Goal: Check status: Check status

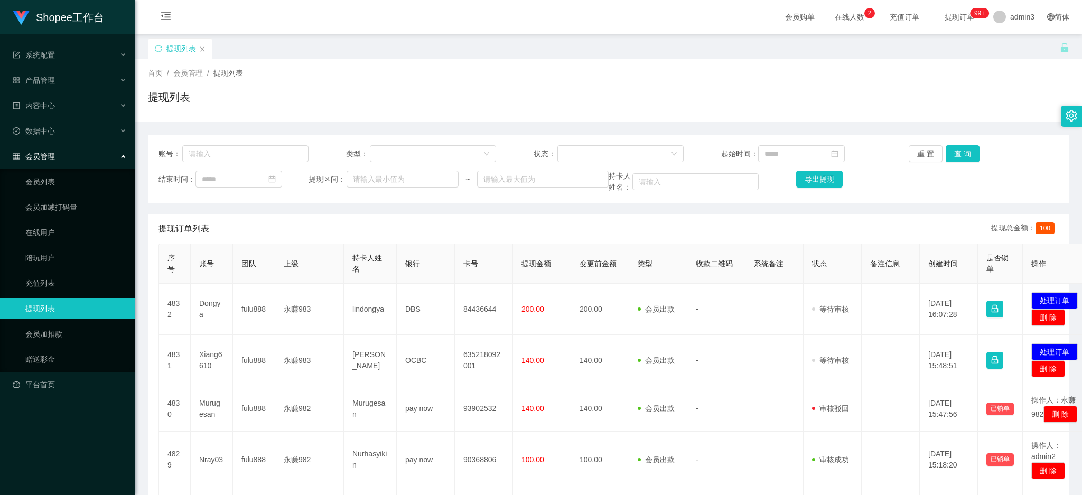
click at [200, 54] on div "提现列表" at bounding box center [179, 49] width 63 height 20
click at [202, 44] on div "提现列表" at bounding box center [179, 49] width 63 height 20
click at [200, 51] on icon "图标: close" at bounding box center [202, 49] width 6 height 6
click at [39, 359] on link "赠送彩金" at bounding box center [75, 359] width 101 height 21
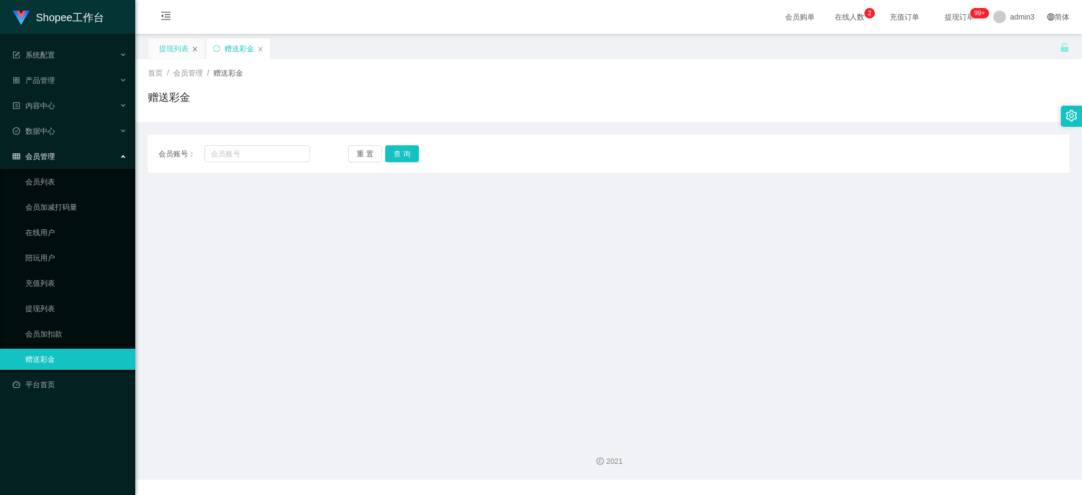
click at [197, 52] on icon "图标: close" at bounding box center [195, 49] width 6 height 6
click at [43, 336] on link "会员加扣款" at bounding box center [75, 333] width 101 height 21
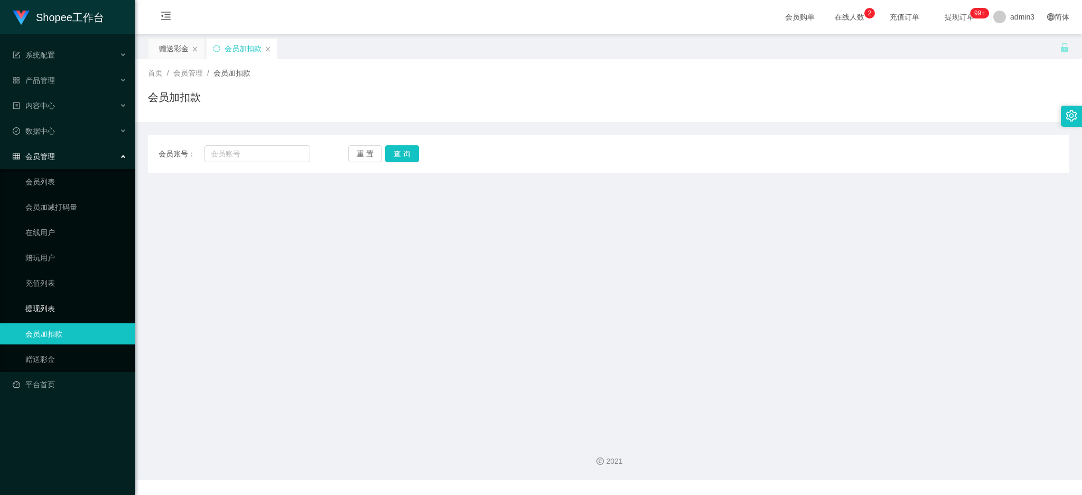
click at [40, 311] on link "提现列表" at bounding box center [75, 308] width 101 height 21
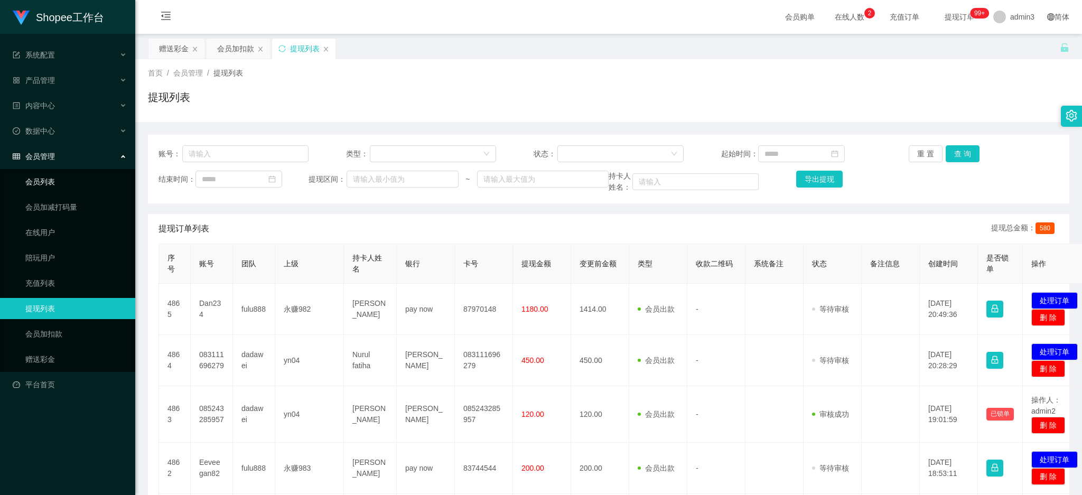
click at [49, 180] on link "会员列表" at bounding box center [75, 181] width 101 height 21
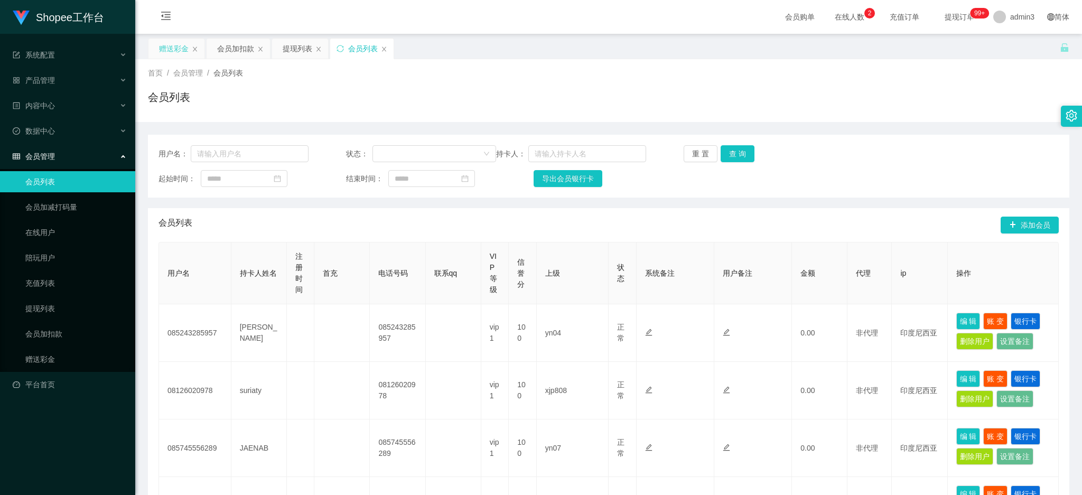
click at [173, 53] on div "赠送彩金" at bounding box center [174, 49] width 30 height 20
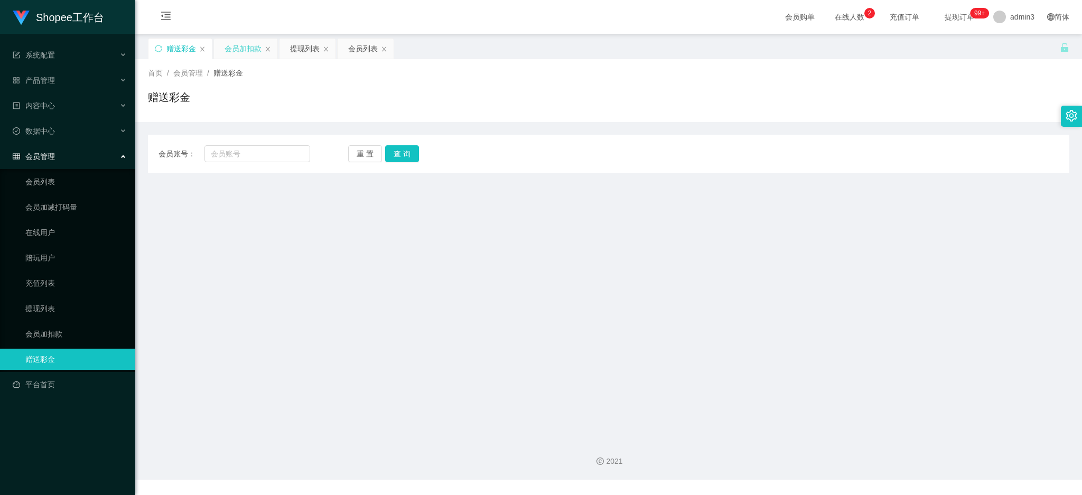
click at [237, 46] on div "会员加扣款" at bounding box center [243, 49] width 37 height 20
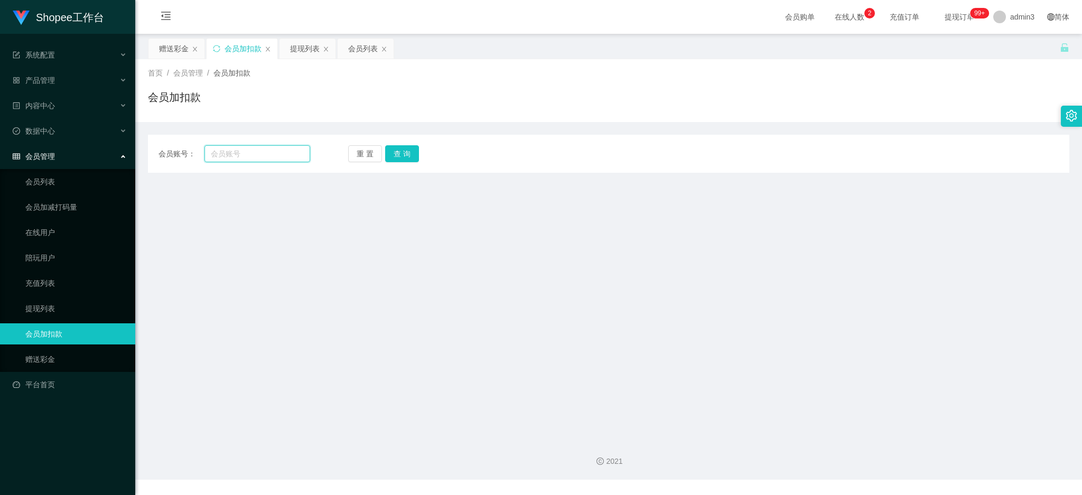
click at [243, 155] on input "text" at bounding box center [257, 153] width 106 height 17
paste input "A983"
type input "A983"
click at [399, 156] on button "查 询" at bounding box center [402, 153] width 34 height 17
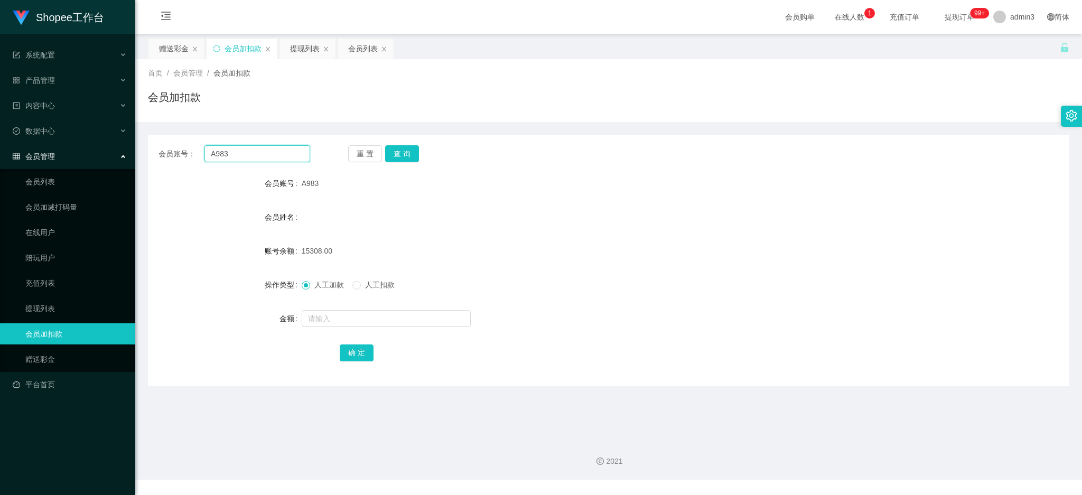
click at [218, 148] on input "A983" at bounding box center [257, 153] width 106 height 17
click at [353, 49] on div "会员列表" at bounding box center [363, 49] width 30 height 20
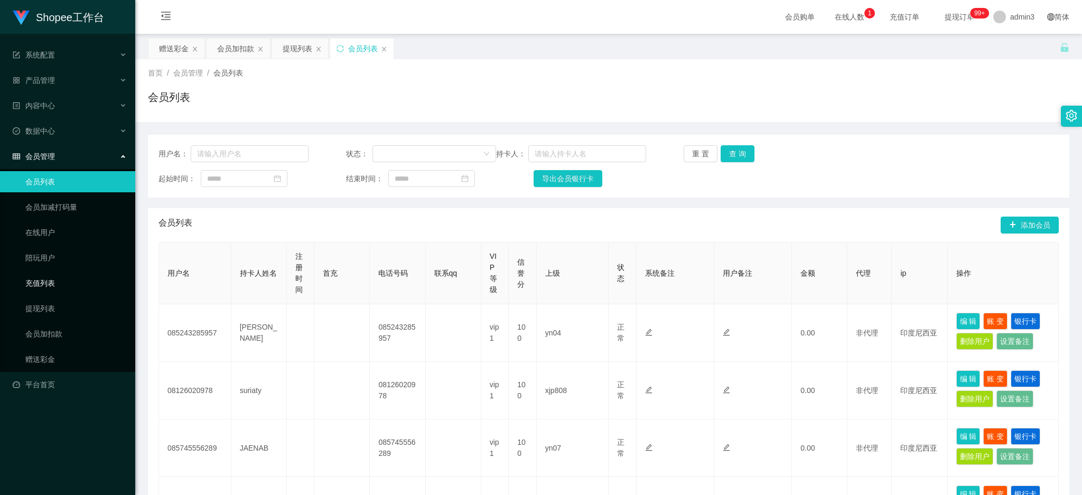
click at [46, 279] on link "充值列表" at bounding box center [75, 283] width 101 height 21
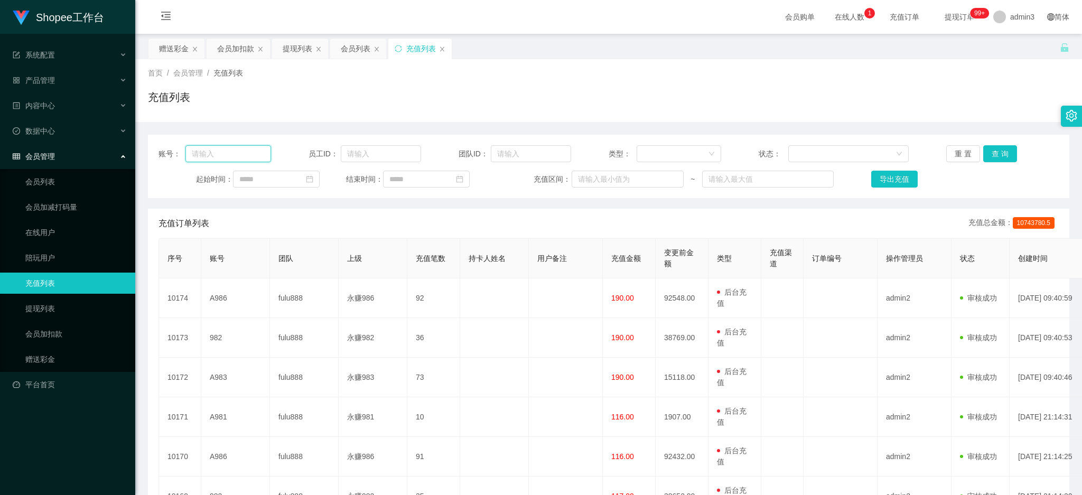
click at [225, 153] on input "text" at bounding box center [228, 153] width 86 height 17
paste input "A983"
type input "A983"
click at [992, 152] on button "查 询" at bounding box center [1000, 153] width 34 height 17
